Goal: Information Seeking & Learning: Learn about a topic

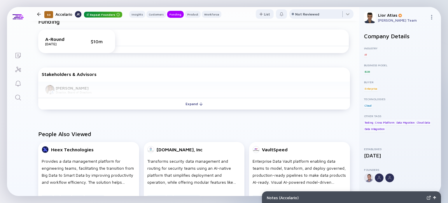
scroll to position [250, 0]
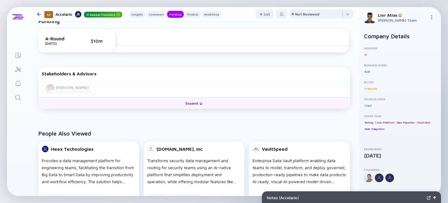
click at [192, 103] on div "Expand" at bounding box center [194, 103] width 24 height 9
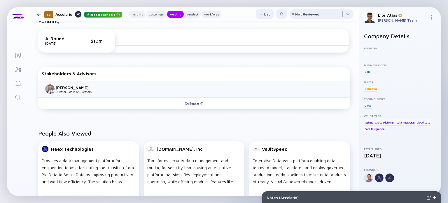
scroll to position [0, 0]
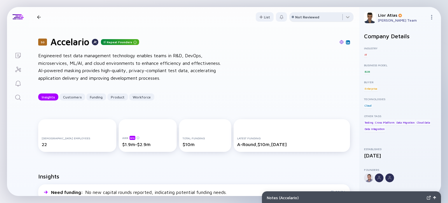
click at [301, 16] on div "Not Reviewed" at bounding box center [307, 17] width 24 height 4
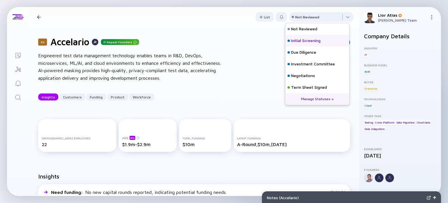
click at [311, 40] on div "Initial Screening" at bounding box center [305, 41] width 29 height 6
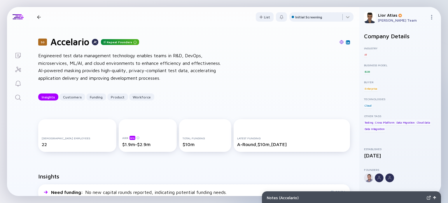
click at [38, 15] on div "50 Accelario Repeat Founders Insights Customers Funding Product Workforce" at bounding box center [128, 17] width 187 height 8
click at [41, 19] on div "50 Accelario Repeat Founders Insights Customers Funding Product Workforce" at bounding box center [128, 17] width 187 height 8
click at [39, 17] on div at bounding box center [39, 17] width 4 height 4
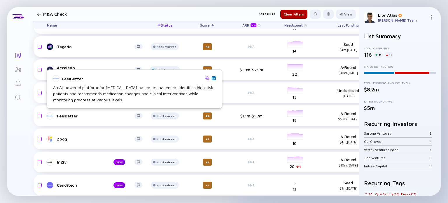
scroll to position [106, 0]
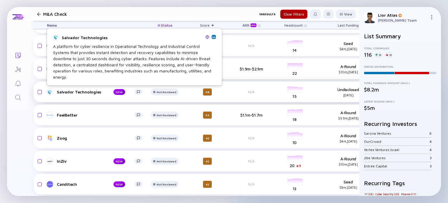
click at [95, 91] on div "Salvador Technologies" at bounding box center [80, 91] width 47 height 5
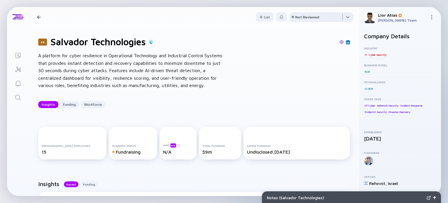
click at [316, 21] on div at bounding box center [321, 18] width 64 height 12
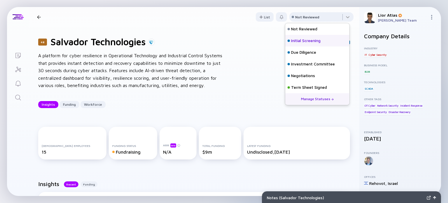
click at [303, 43] on div "Initial Screening" at bounding box center [305, 41] width 29 height 6
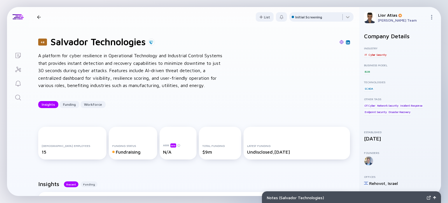
click at [40, 13] on header "48 Salvador Technologies Insights Funding Workforce List Initial Screening" at bounding box center [194, 17] width 330 height 20
click at [40, 15] on div at bounding box center [39, 17] width 4 height 4
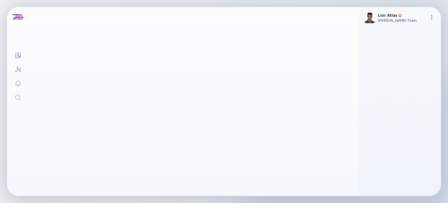
scroll to position [106, 0]
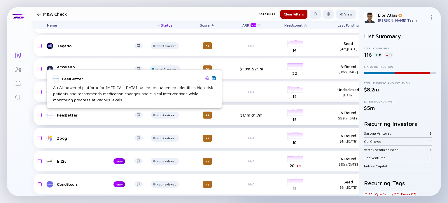
click at [79, 114] on div "FeelBetter" at bounding box center [96, 114] width 78 height 5
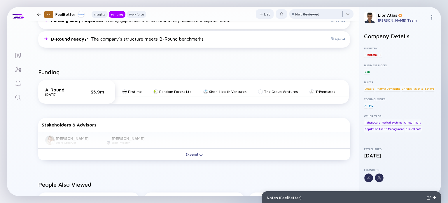
scroll to position [164, 0]
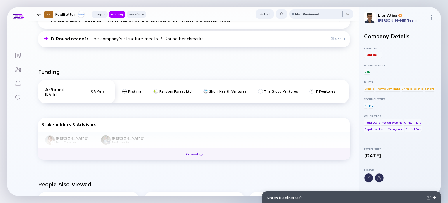
click at [199, 154] on div at bounding box center [200, 153] width 3 height 3
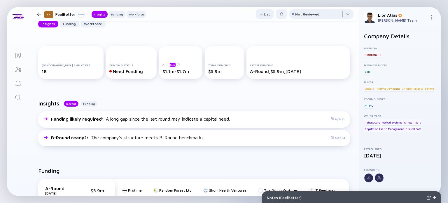
scroll to position [0, 0]
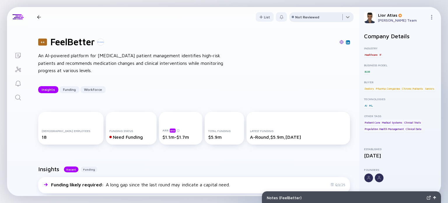
click at [332, 19] on div at bounding box center [321, 18] width 64 height 12
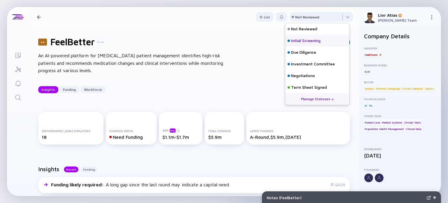
click at [308, 40] on div "Initial Screening" at bounding box center [305, 41] width 29 height 6
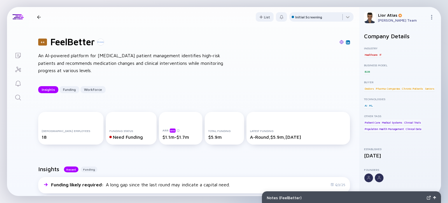
click at [39, 15] on div at bounding box center [39, 17] width 4 height 4
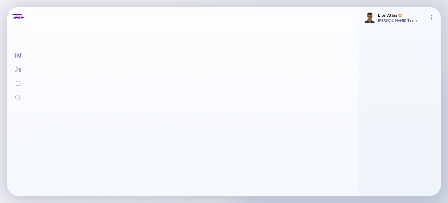
scroll to position [106, 0]
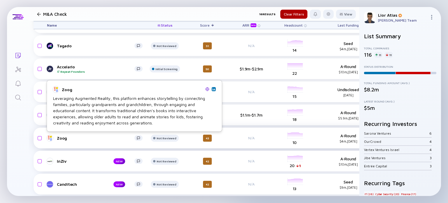
click at [96, 136] on div "Zoog" at bounding box center [96, 137] width 78 height 5
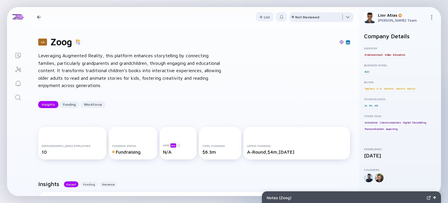
click at [335, 19] on div at bounding box center [321, 18] width 64 height 12
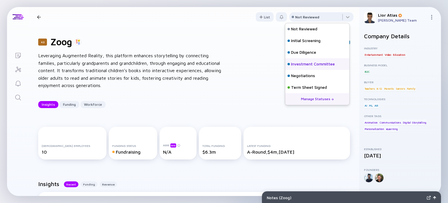
scroll to position [26, 0]
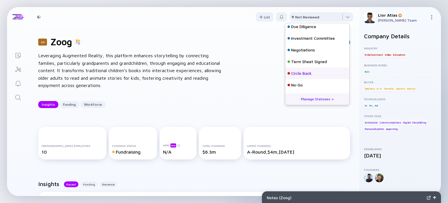
click at [307, 76] on div "Circle Back" at bounding box center [301, 74] width 20 height 6
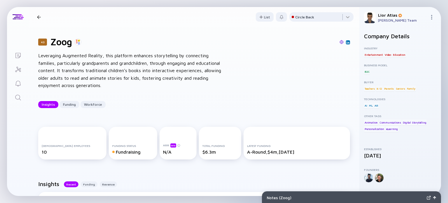
click at [39, 15] on div at bounding box center [39, 17] width 4 height 4
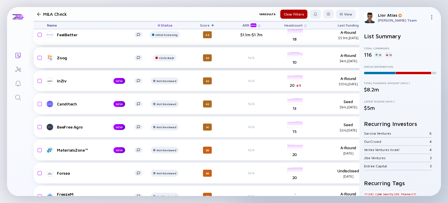
scroll to position [186, 0]
click at [83, 84] on div "InZiv NEW Not Reviewed 42 N/A headcount-inziv 20 1 Headcount A-Round $10m, [DAT…" at bounding box center [253, 80] width 438 height 21
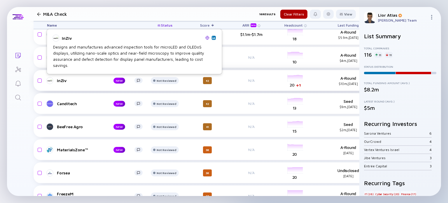
click at [70, 83] on div "InZiv" at bounding box center [80, 80] width 47 height 5
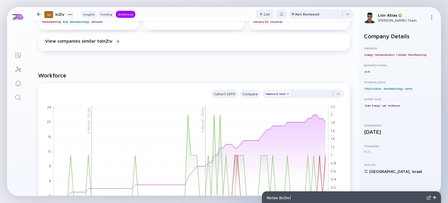
scroll to position [461, 0]
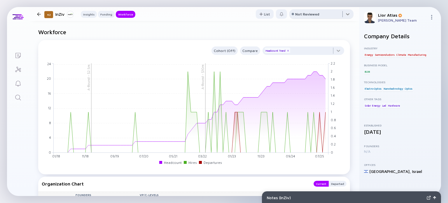
click at [307, 11] on div at bounding box center [321, 15] width 64 height 12
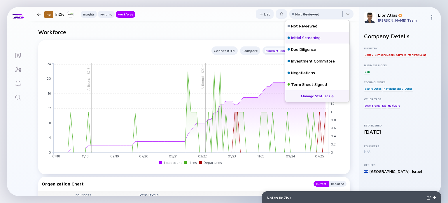
click at [300, 35] on div "Initial Screening" at bounding box center [305, 38] width 29 height 6
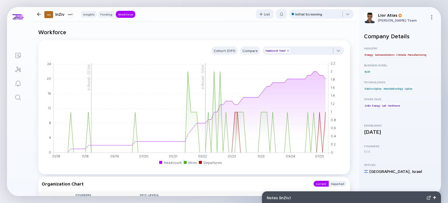
click at [40, 15] on div at bounding box center [39, 14] width 4 height 4
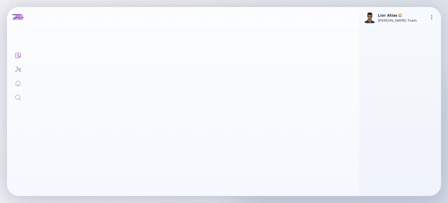
scroll to position [187, 0]
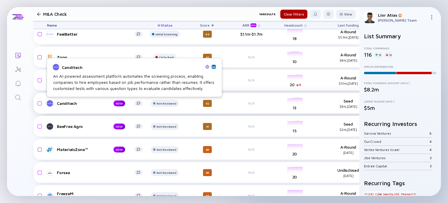
click at [77, 104] on div "Canditech" at bounding box center [80, 103] width 47 height 5
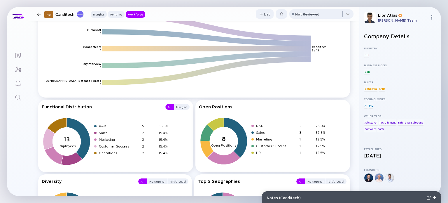
scroll to position [679, 0]
click at [313, 11] on div at bounding box center [321, 15] width 64 height 12
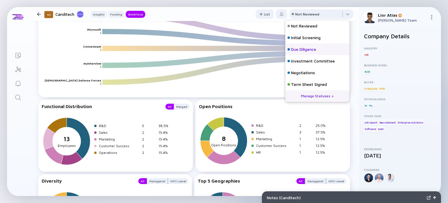
scroll to position [26, 0]
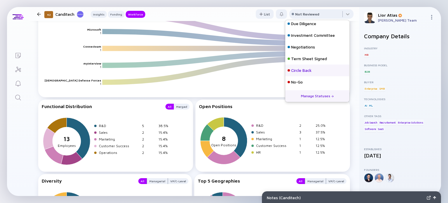
click at [304, 74] on div "Circle Back" at bounding box center [317, 70] width 64 height 12
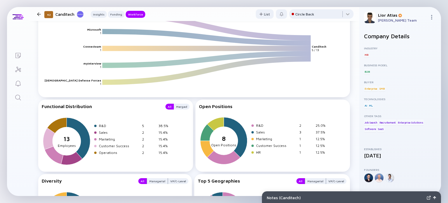
click at [38, 14] on div at bounding box center [39, 14] width 4 height 4
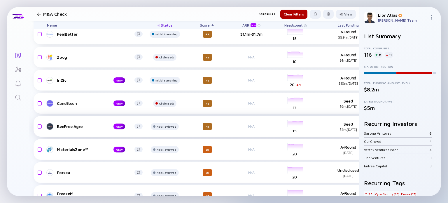
scroll to position [226, 0]
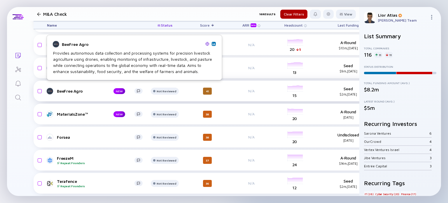
click at [83, 88] on div "BeeFree Agro" at bounding box center [80, 90] width 47 height 5
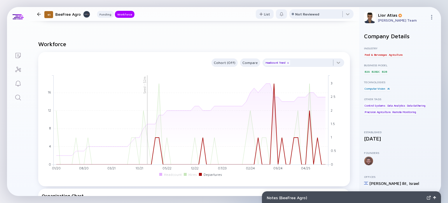
scroll to position [361, 0]
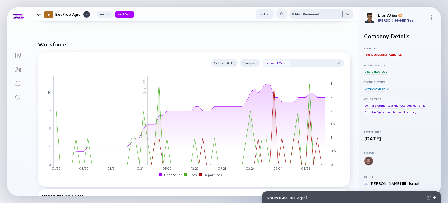
click at [304, 18] on div at bounding box center [321, 15] width 64 height 12
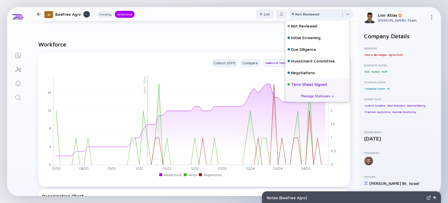
scroll to position [26, 0]
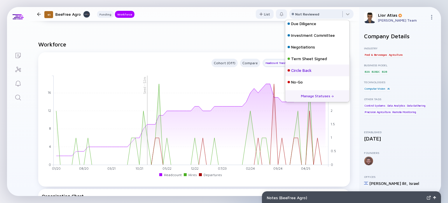
click at [307, 71] on div "Circle Back" at bounding box center [301, 70] width 20 height 6
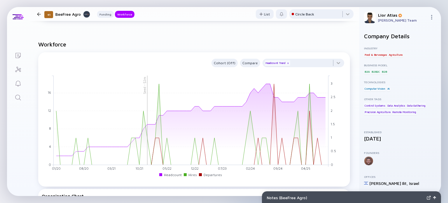
click at [40, 15] on div at bounding box center [39, 14] width 4 height 4
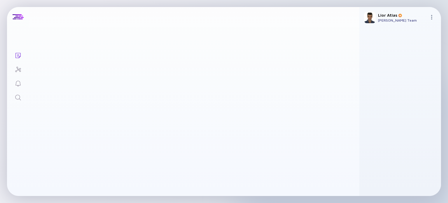
scroll to position [226, 0]
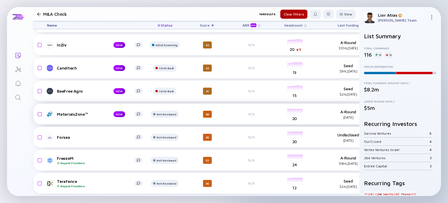
click at [78, 111] on div "MaterialsZone™" at bounding box center [80, 113] width 47 height 5
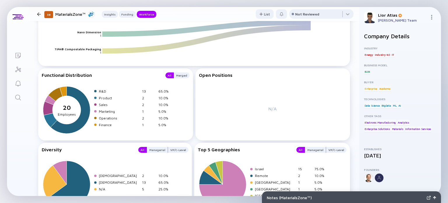
scroll to position [835, 0]
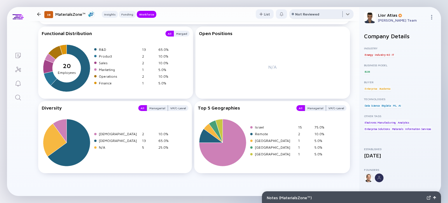
click at [333, 15] on div at bounding box center [321, 15] width 64 height 12
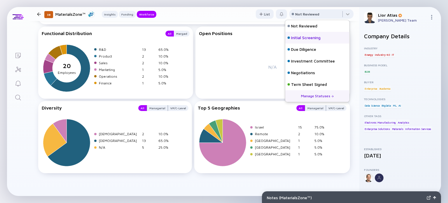
click at [311, 39] on div "Initial Screening" at bounding box center [305, 38] width 29 height 6
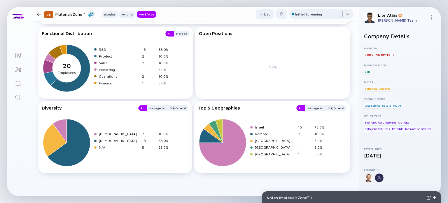
click at [36, 14] on div at bounding box center [39, 14] width 8 height 4
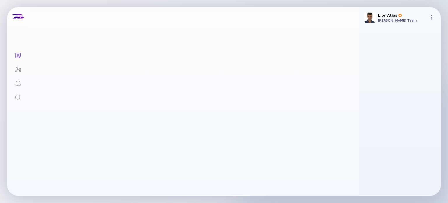
scroll to position [226, 0]
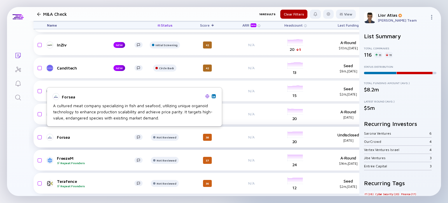
click at [66, 134] on div "Forsea" at bounding box center [96, 136] width 78 height 5
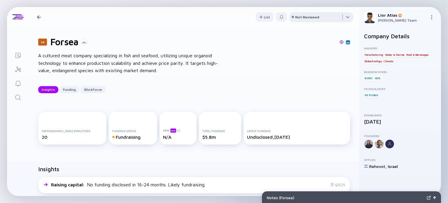
click at [323, 14] on div at bounding box center [321, 18] width 64 height 12
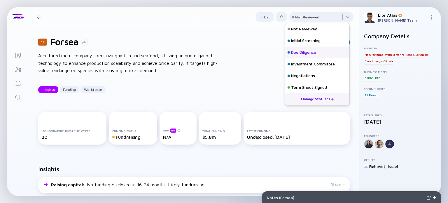
scroll to position [26, 0]
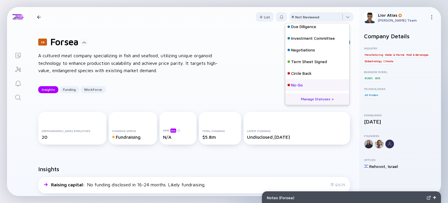
click at [296, 84] on div "No-Go" at bounding box center [297, 85] width 12 height 6
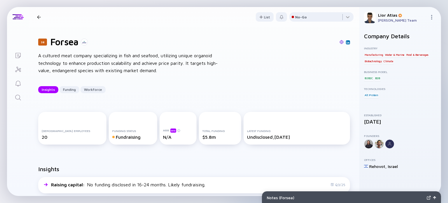
click at [41, 16] on div at bounding box center [39, 17] width 8 height 4
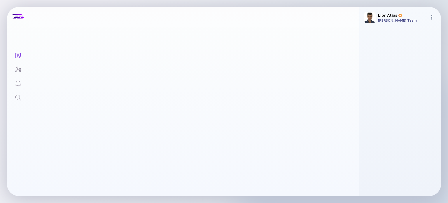
scroll to position [226, 0]
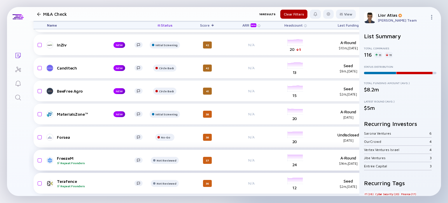
click at [68, 155] on div "FreezeM Repeat Founders" at bounding box center [96, 159] width 78 height 9
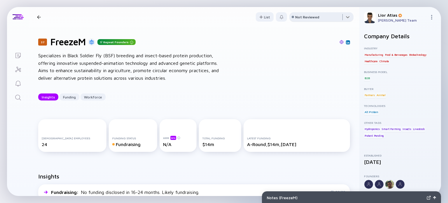
click at [323, 17] on div at bounding box center [321, 18] width 64 height 12
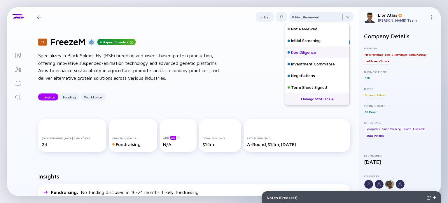
scroll to position [26, 0]
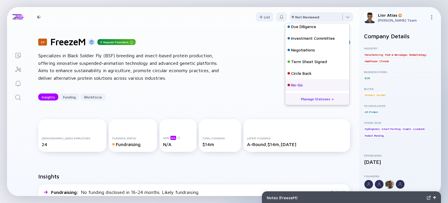
click at [305, 86] on div "No-Go" at bounding box center [317, 85] width 64 height 12
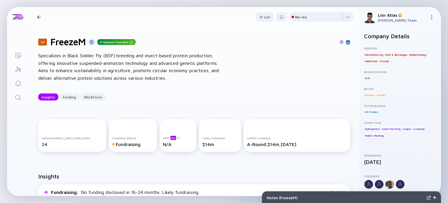
click at [39, 15] on div "37 FreezeM Repeat Founders Insights Funding Workforce" at bounding box center [109, 17] width 148 height 8
click at [39, 16] on div at bounding box center [39, 17] width 4 height 4
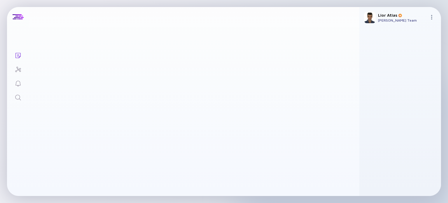
scroll to position [226, 0]
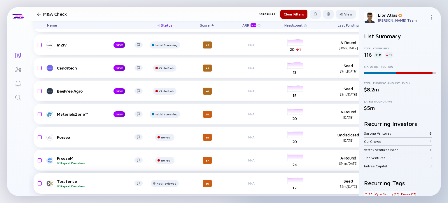
click at [73, 178] on div "Terafence Repeat Founders" at bounding box center [96, 182] width 78 height 9
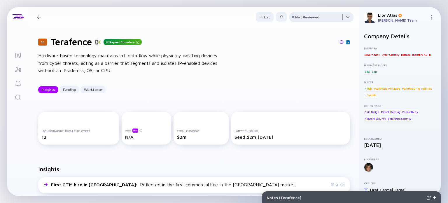
click at [318, 19] on div at bounding box center [321, 18] width 64 height 12
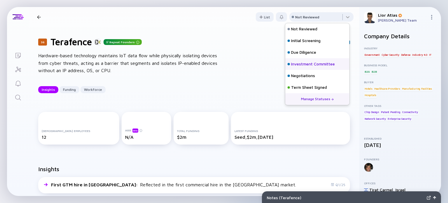
scroll to position [26, 0]
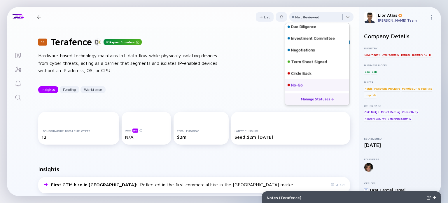
click at [298, 87] on div "No-Go" at bounding box center [297, 85] width 12 height 6
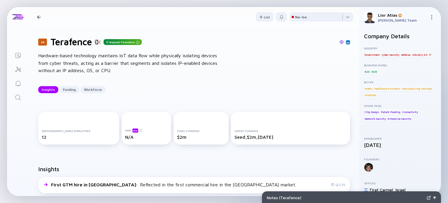
click at [42, 16] on div at bounding box center [39, 17] width 8 height 4
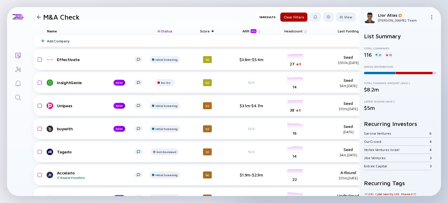
click at [170, 30] on span "Status" at bounding box center [166, 31] width 11 height 4
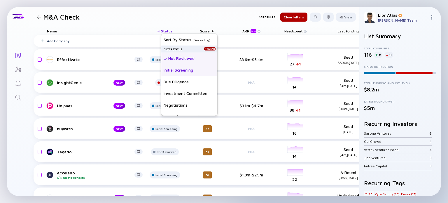
click at [181, 70] on div "Initial Screening" at bounding box center [189, 70] width 56 height 12
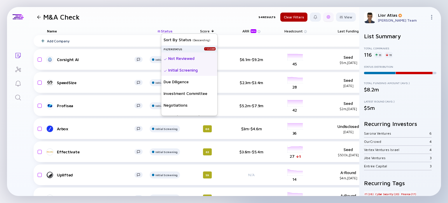
click at [323, 17] on div at bounding box center [328, 17] width 10 height 9
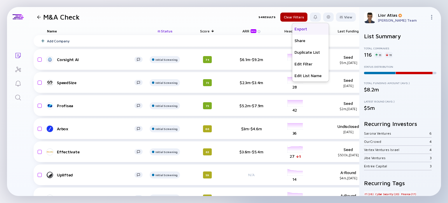
click at [311, 28] on div "Export" at bounding box center [310, 29] width 36 height 12
